Goal: Navigation & Orientation: Find specific page/section

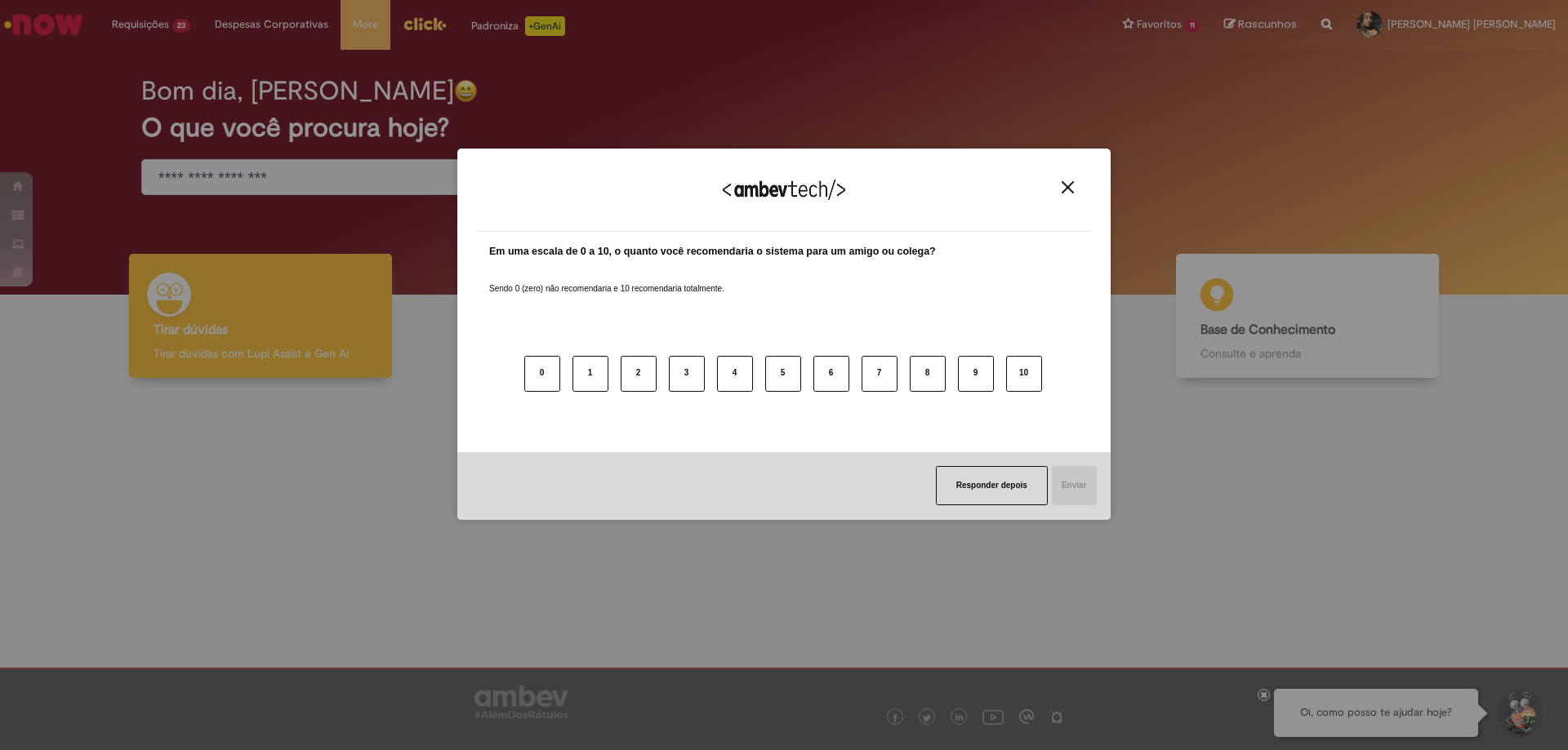
click at [1072, 177] on div "Agradecemos seu feedback!" at bounding box center [784, 200] width 614 height 64
click at [1066, 180] on button "Close" at bounding box center [1067, 188] width 22 height 14
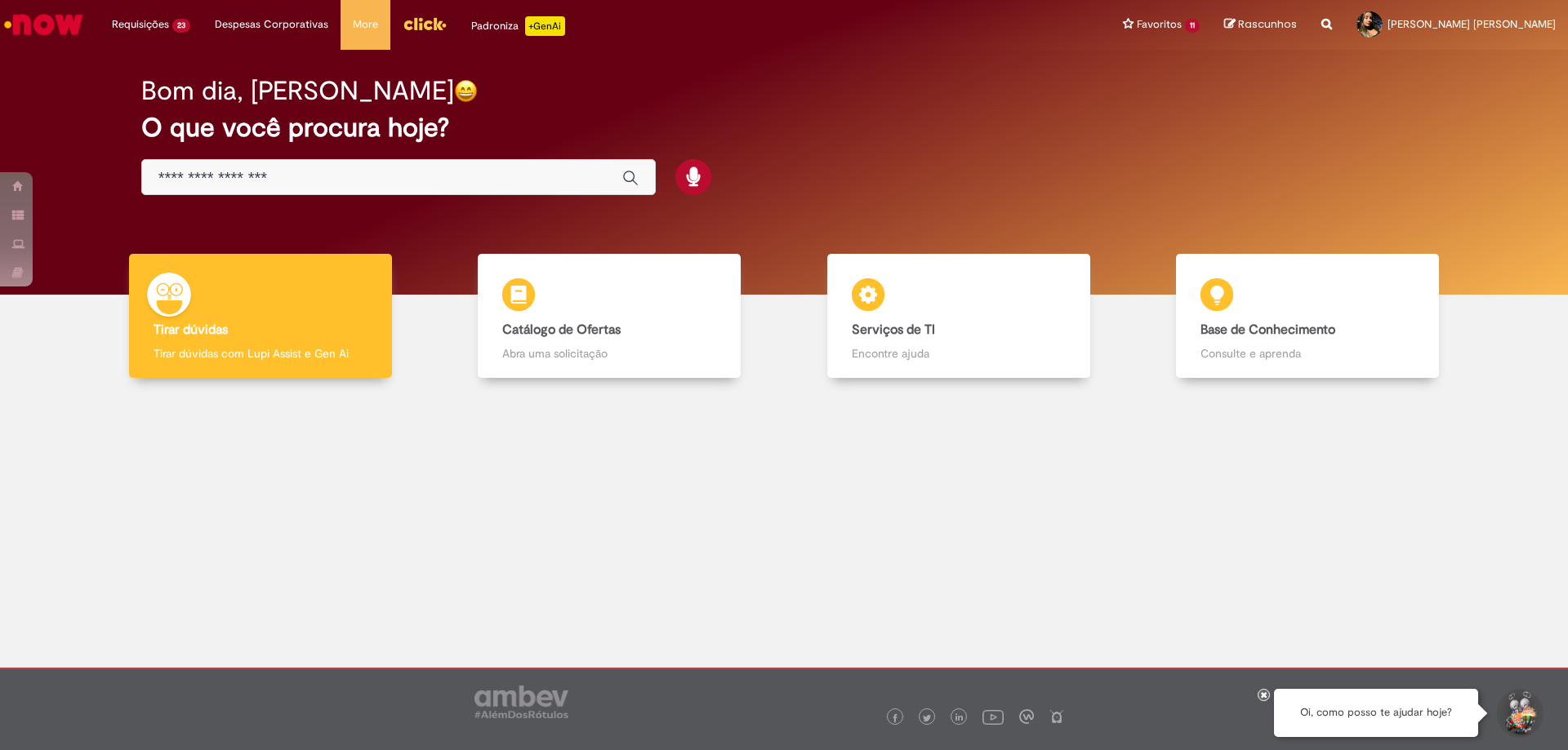
click at [425, 33] on img "Menu Cabeçalho" at bounding box center [425, 24] width 44 height 25
click at [403, 19] on img "Menu Cabeçalho" at bounding box center [425, 24] width 44 height 25
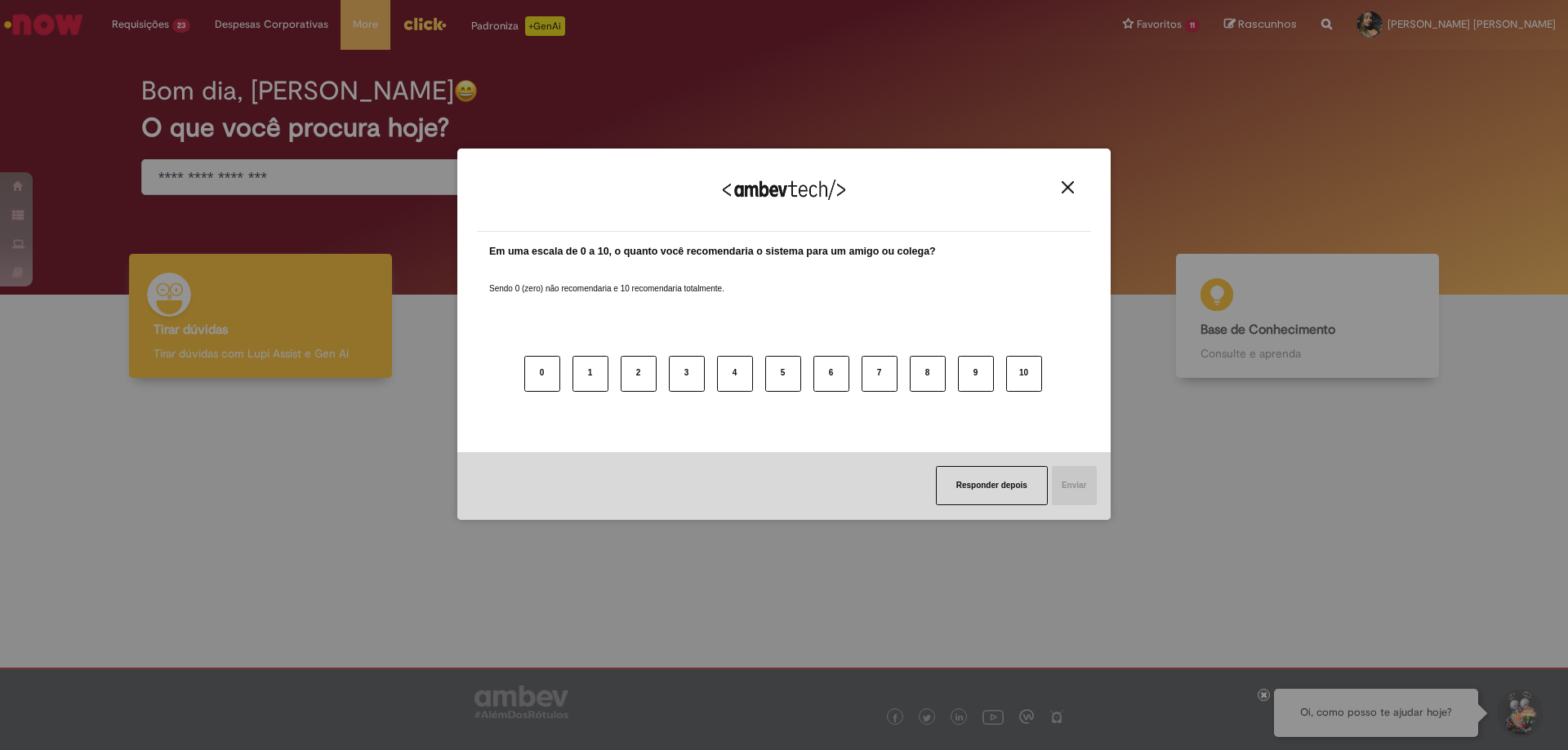
click at [1068, 187] on img "Close" at bounding box center [1068, 188] width 12 height 12
